Goal: Register for event/course

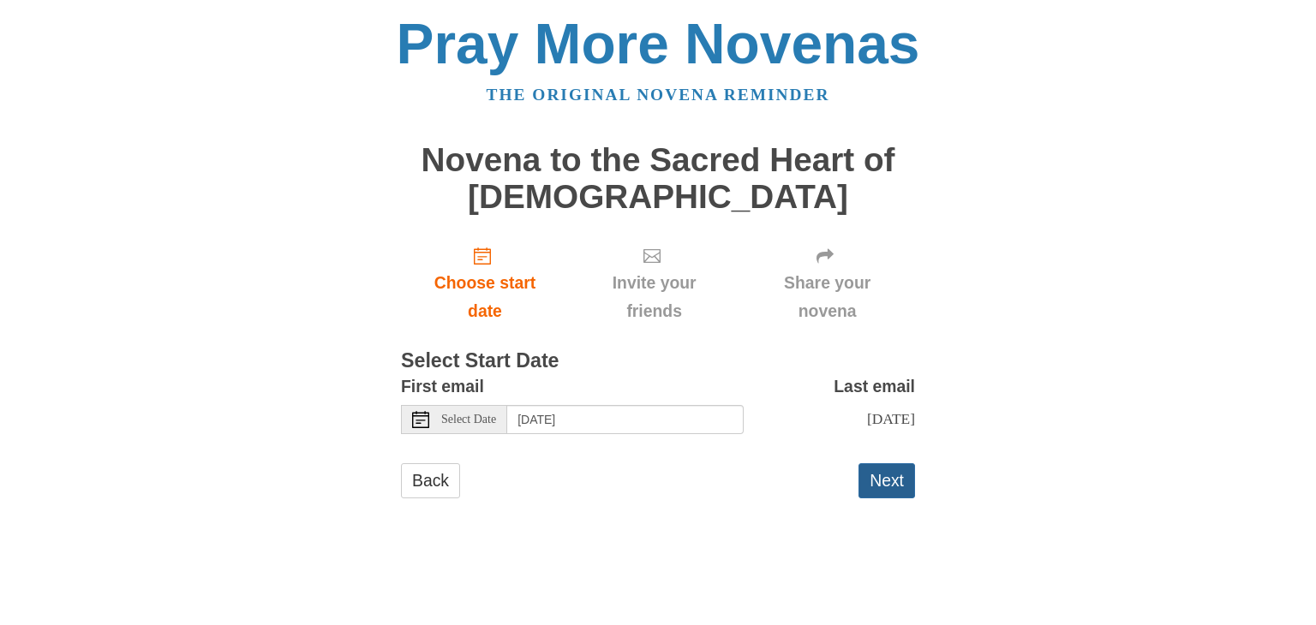
click at [883, 477] on button "Next" at bounding box center [886, 480] width 57 height 35
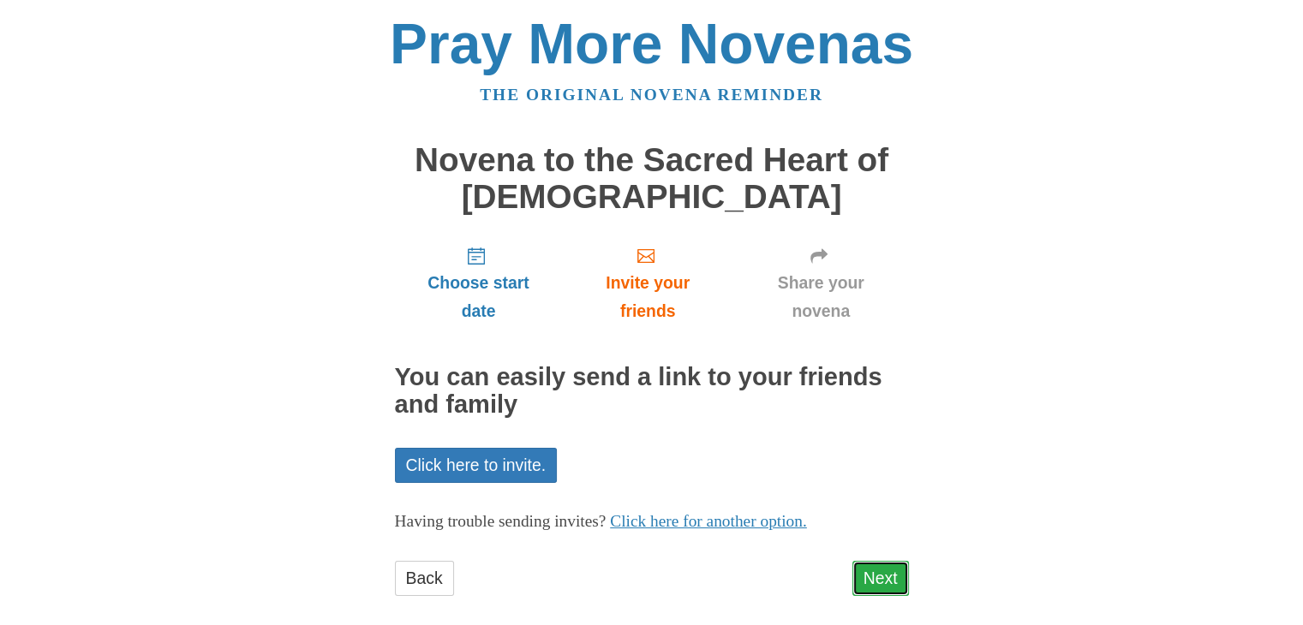
click at [880, 576] on link "Next" at bounding box center [880, 578] width 57 height 35
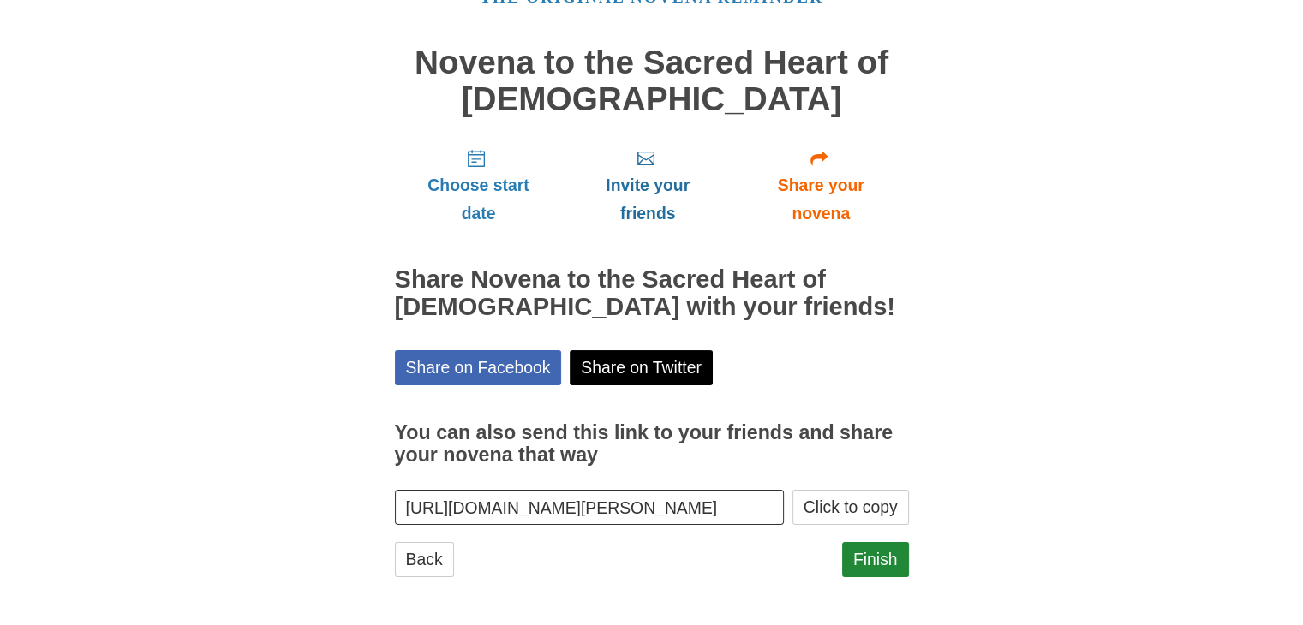
scroll to position [98, 0]
click at [875, 557] on link "Finish" at bounding box center [875, 558] width 67 height 35
